Goal: Navigation & Orientation: Find specific page/section

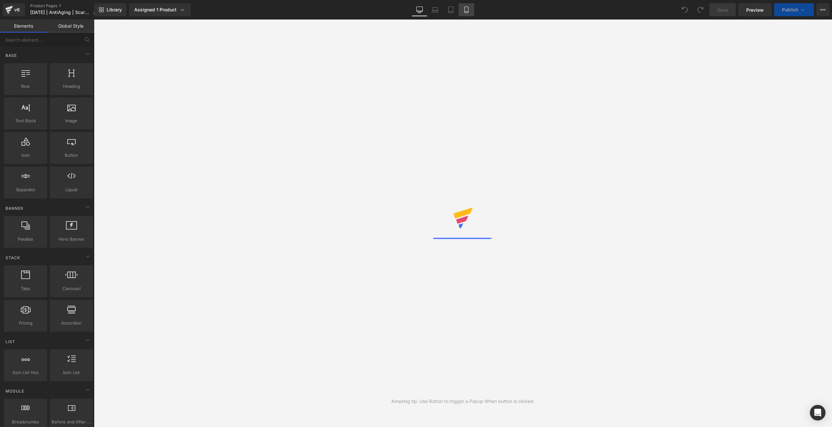
click at [468, 13] on link "Mobile" at bounding box center [467, 9] width 16 height 13
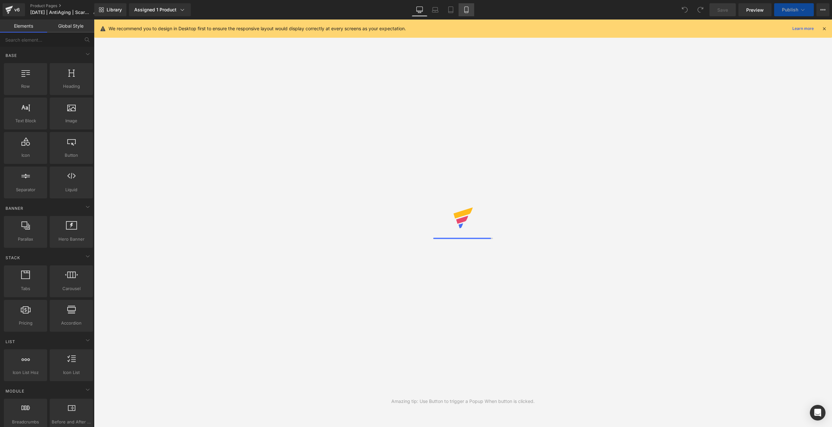
click at [468, 13] on link "Mobile" at bounding box center [467, 9] width 16 height 13
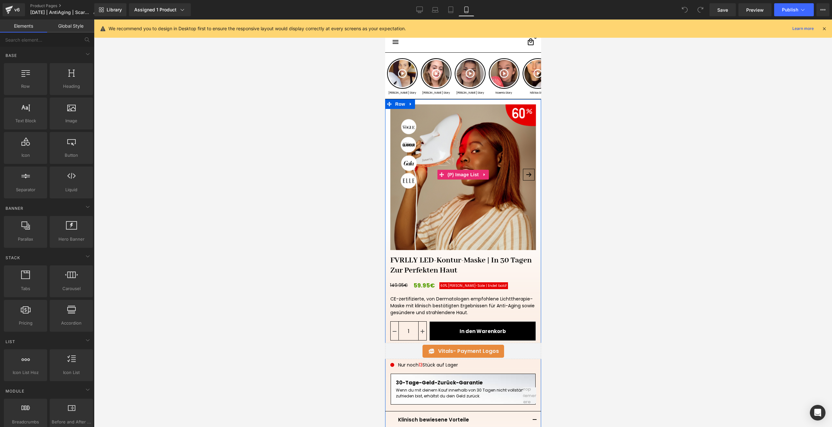
click at [526, 170] on button "›" at bounding box center [529, 175] width 12 height 12
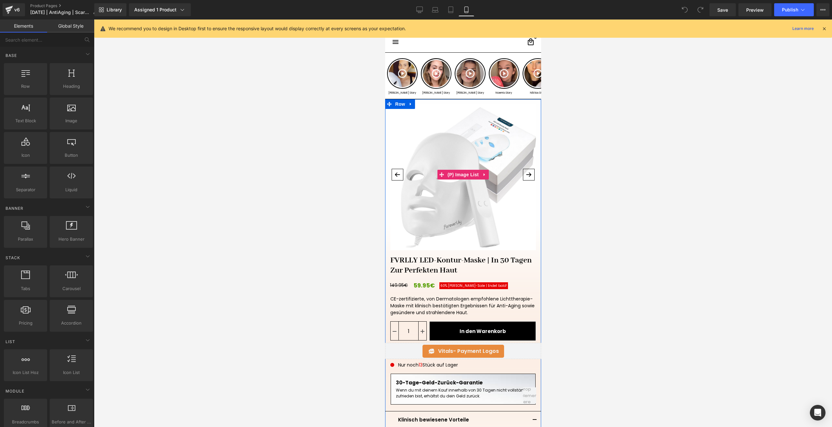
click at [526, 170] on button "›" at bounding box center [529, 175] width 12 height 12
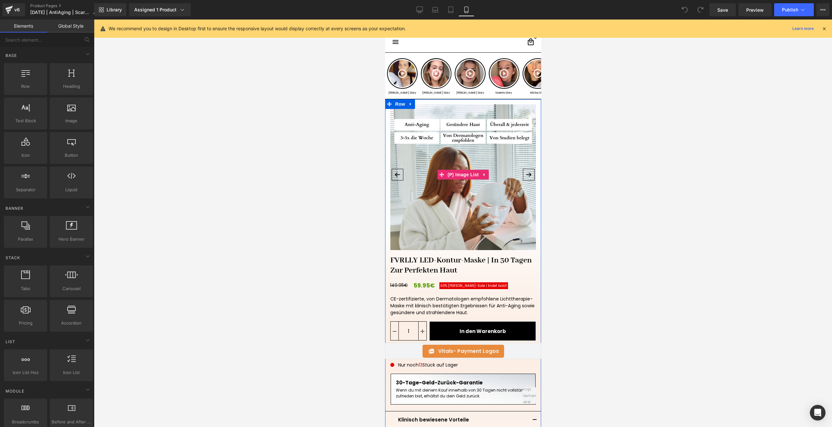
click at [526, 170] on button "›" at bounding box center [529, 175] width 12 height 12
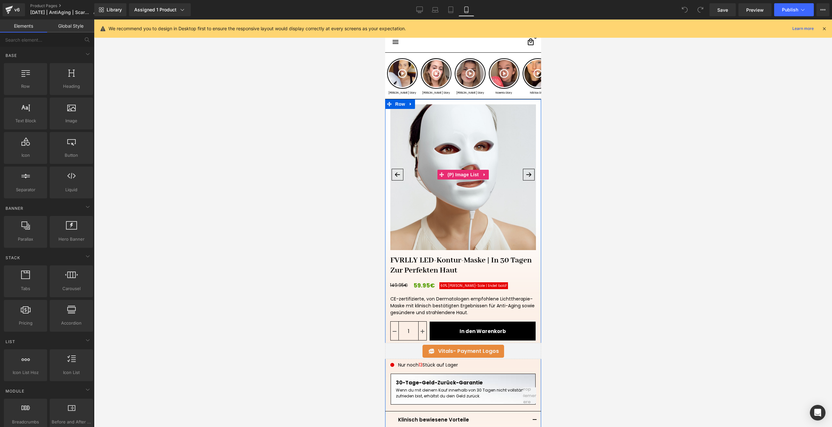
click at [392, 171] on button "‹" at bounding box center [397, 175] width 12 height 12
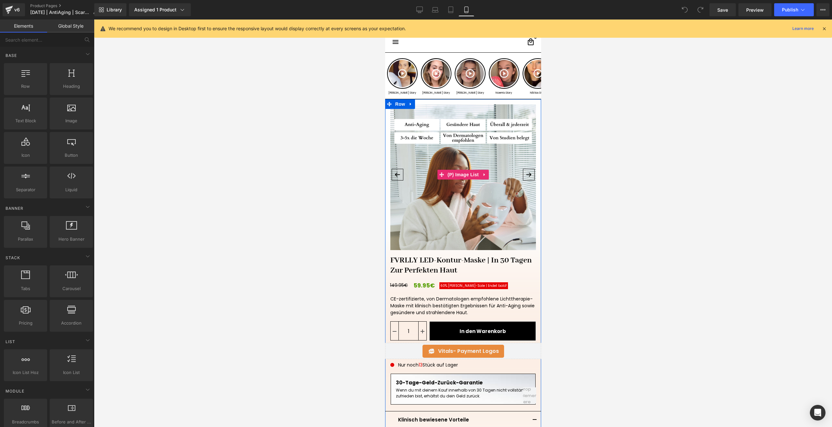
click at [392, 171] on button "‹" at bounding box center [397, 175] width 12 height 12
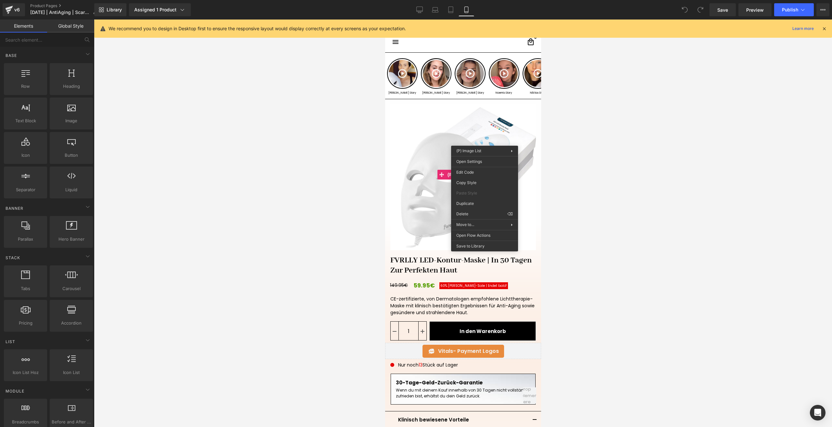
click at [596, 145] on div at bounding box center [463, 223] width 738 height 407
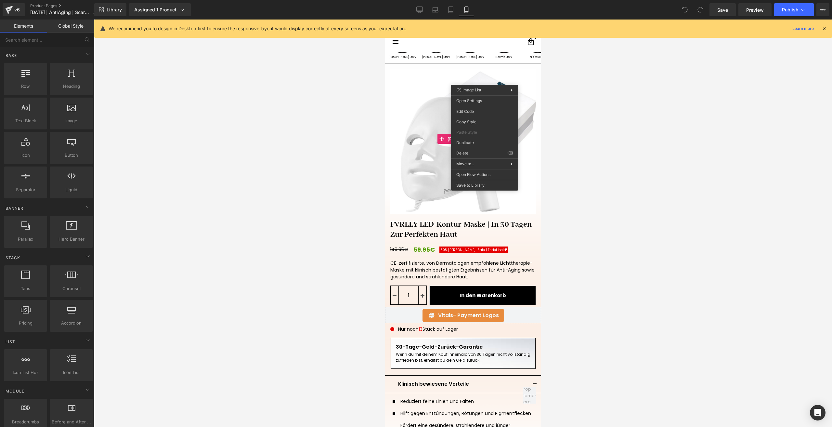
scroll to position [33, 0]
